Goal: Information Seeking & Learning: Find specific fact

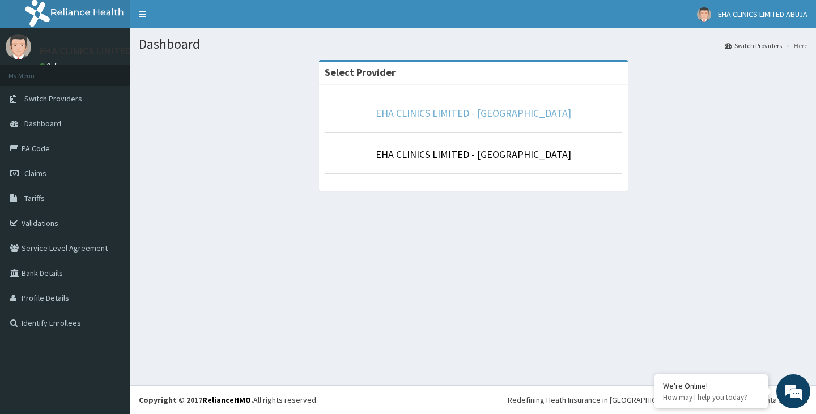
click at [471, 120] on link "EHA CLINICS LIMITED - [GEOGRAPHIC_DATA]" at bounding box center [474, 113] width 196 height 13
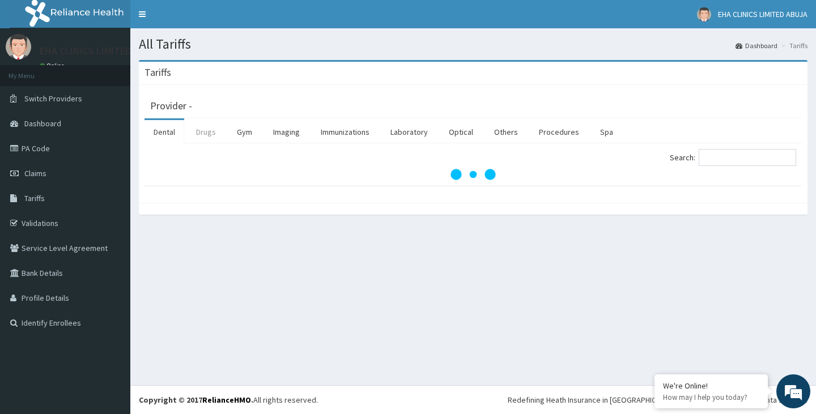
click at [211, 136] on link "Drugs" at bounding box center [206, 132] width 38 height 24
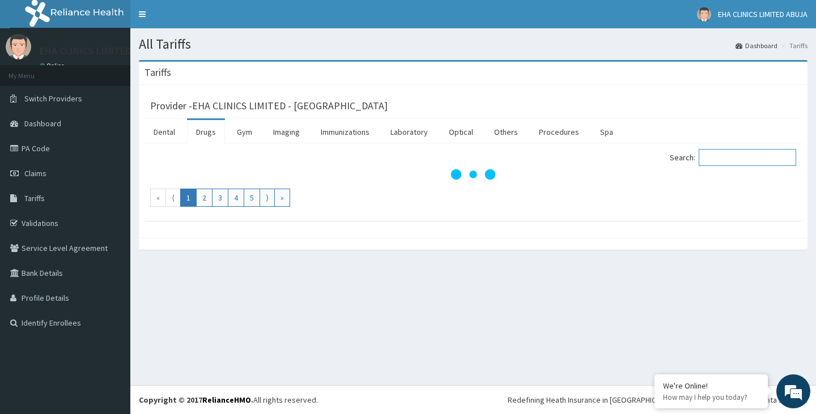
click at [754, 155] on input "Search:" at bounding box center [748, 157] width 98 height 17
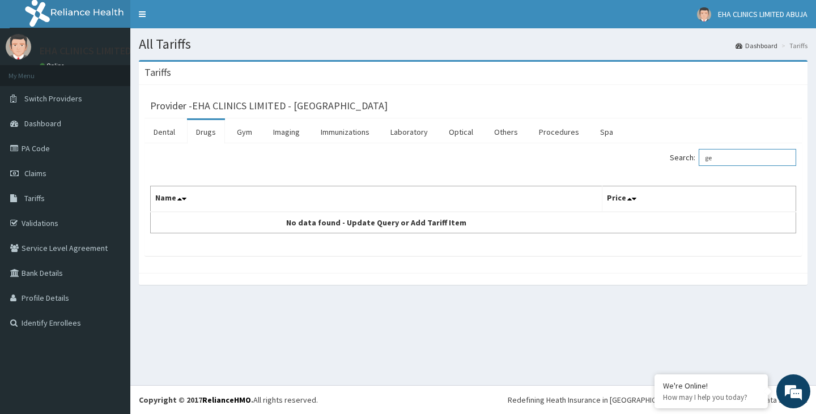
type input "g"
click at [768, 164] on input "unienzym" at bounding box center [748, 157] width 98 height 17
type input "u"
type input "gaviscon"
click at [199, 127] on link "Drugs" at bounding box center [206, 132] width 38 height 24
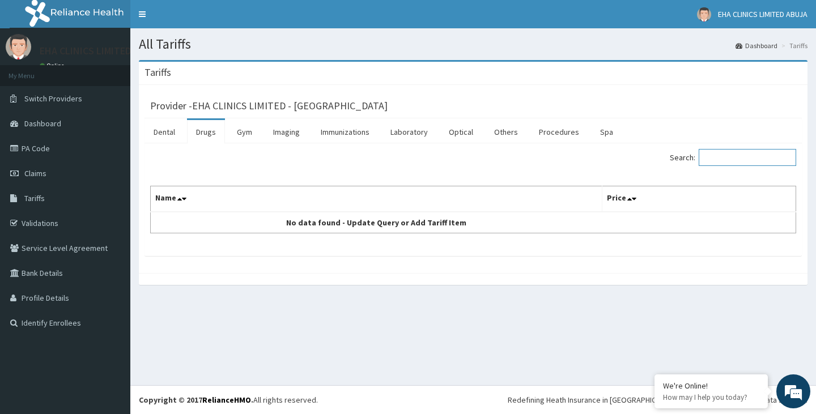
click at [736, 164] on input "Search:" at bounding box center [748, 157] width 98 height 17
type input "gavi"
click at [61, 205] on link "Tariffs" at bounding box center [65, 198] width 130 height 25
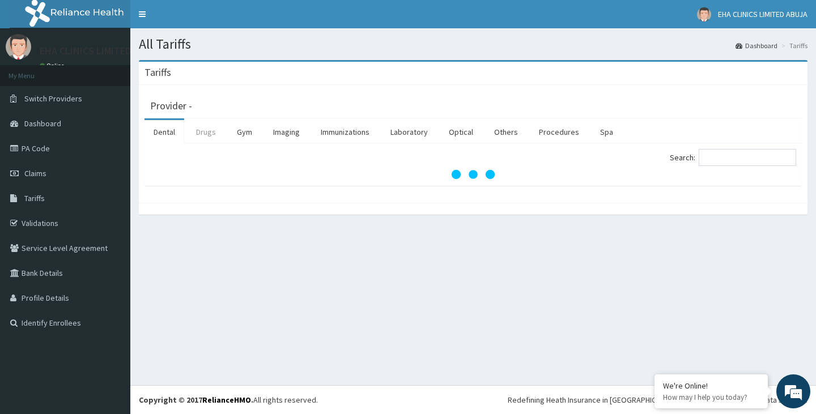
click at [201, 130] on link "Drugs" at bounding box center [206, 132] width 38 height 24
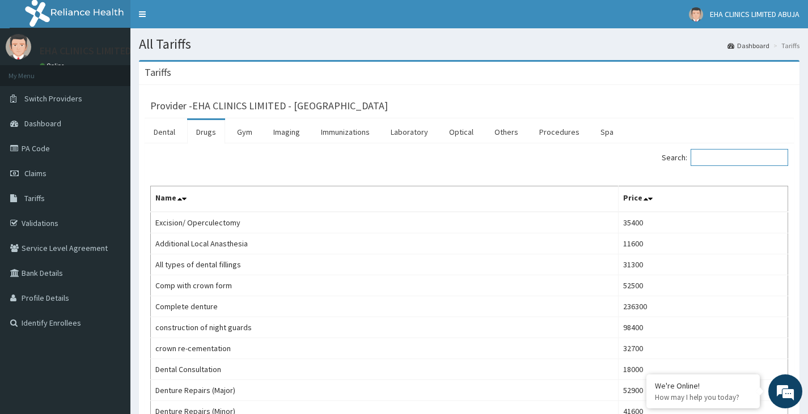
click at [750, 163] on input "Search:" at bounding box center [740, 157] width 98 height 17
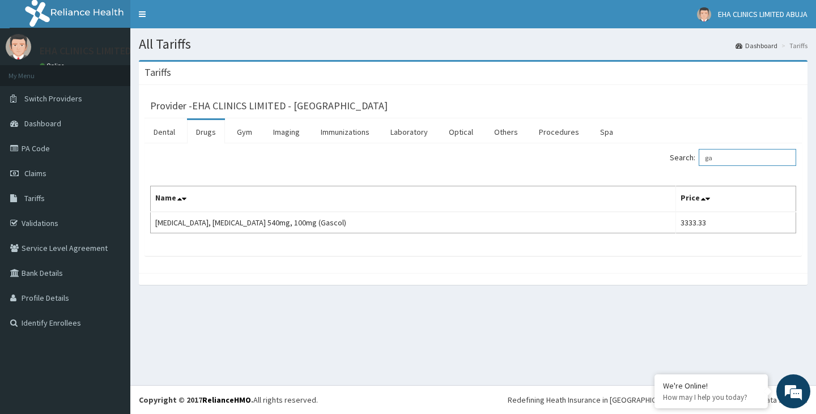
type input "g"
type input "u"
type input "d"
type input "g"
type input "p"
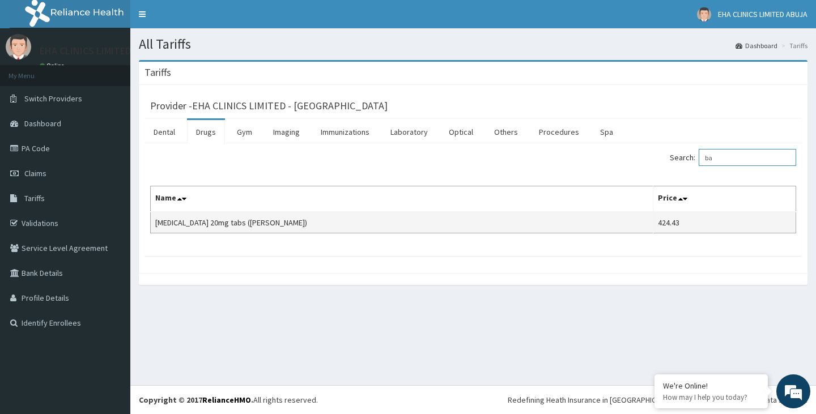
type input "b"
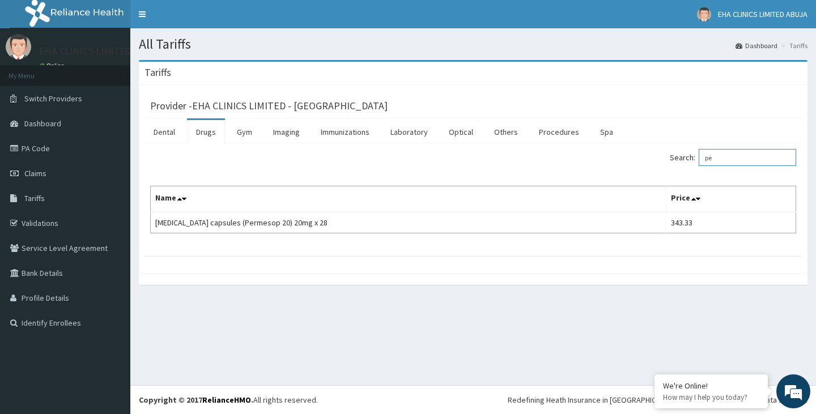
type input "p"
type input "g"
